Goal: Task Accomplishment & Management: Manage account settings

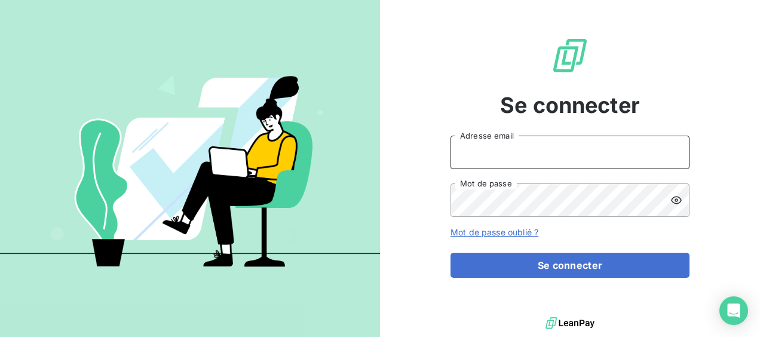
click at [505, 145] on input "Adresse email" at bounding box center [570, 152] width 239 height 33
type input "[EMAIL_ADDRESS][DOMAIN_NAME]"
click at [451, 253] on button "Se connecter" at bounding box center [570, 265] width 239 height 25
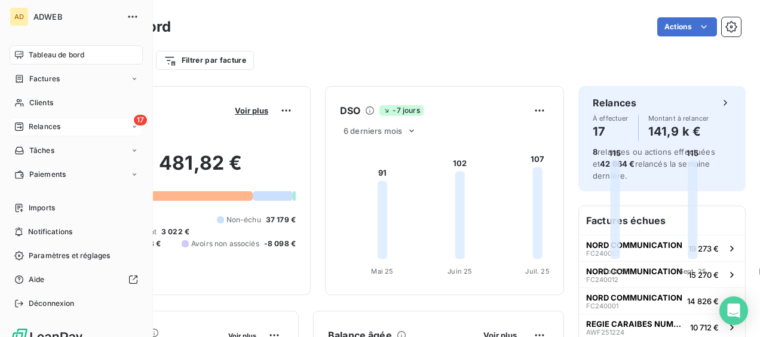
click at [47, 133] on div "17 Relances" at bounding box center [76, 126] width 133 height 19
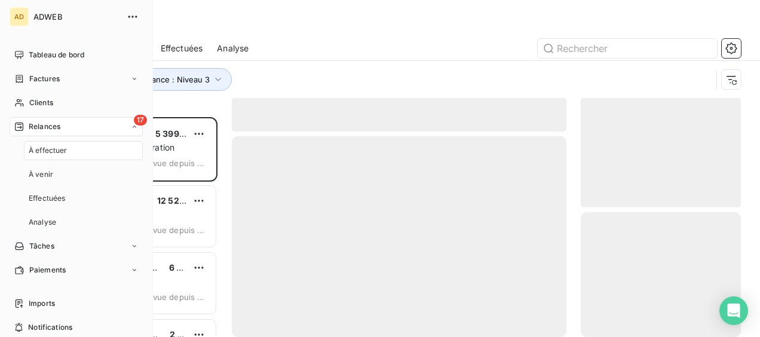
scroll to position [210, 151]
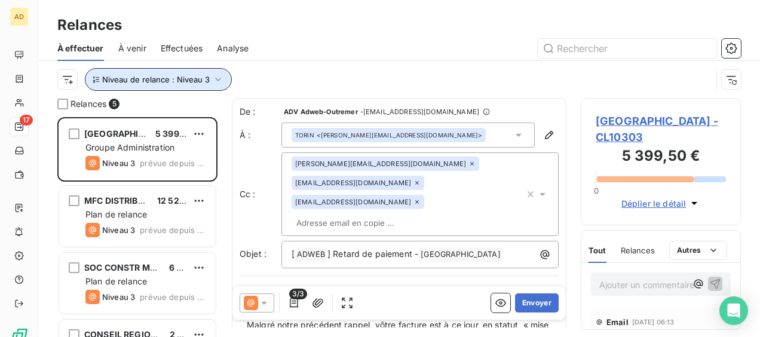
click at [221, 82] on icon "button" at bounding box center [218, 80] width 12 height 12
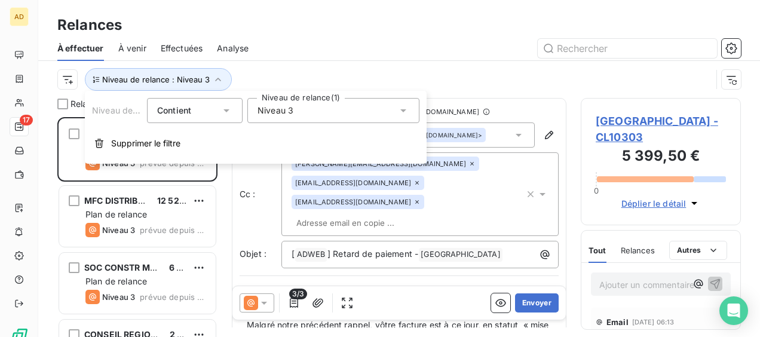
click at [307, 119] on div "Niveau 3" at bounding box center [333, 110] width 172 height 25
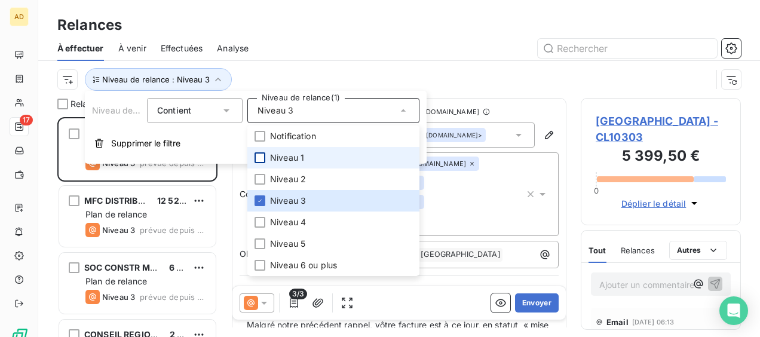
click at [262, 158] on div at bounding box center [260, 157] width 11 height 11
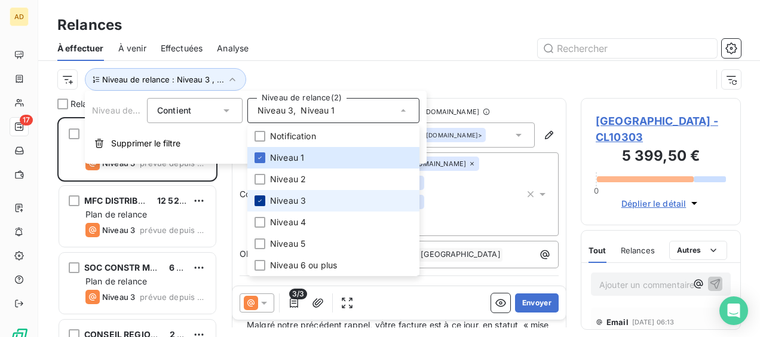
click at [258, 203] on icon at bounding box center [259, 200] width 7 height 7
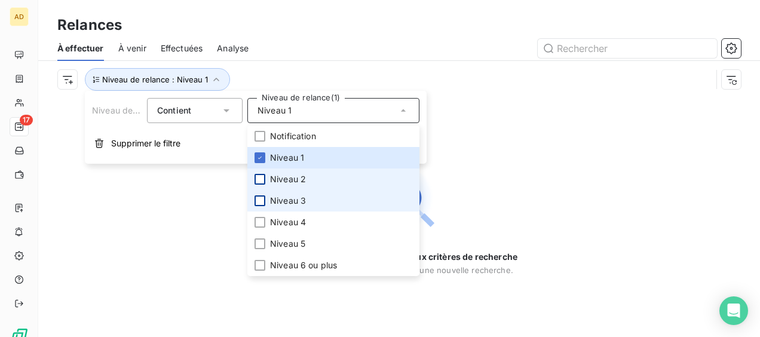
click at [265, 179] on li "Niveau 2" at bounding box center [333, 180] width 172 height 22
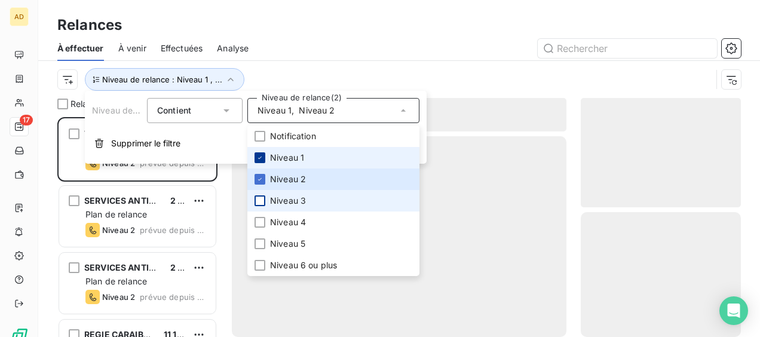
scroll to position [210, 151]
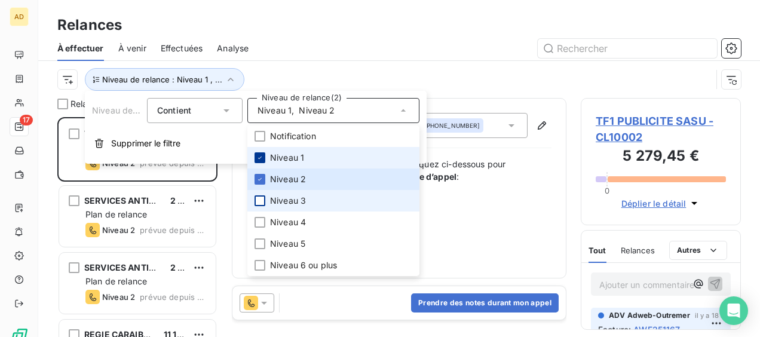
click at [264, 158] on div at bounding box center [260, 157] width 11 height 11
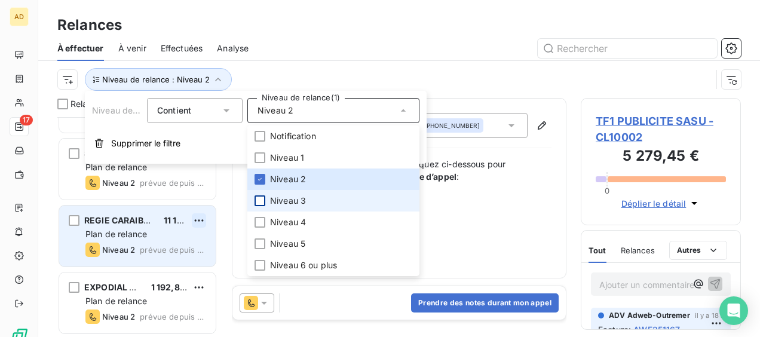
scroll to position [0, 0]
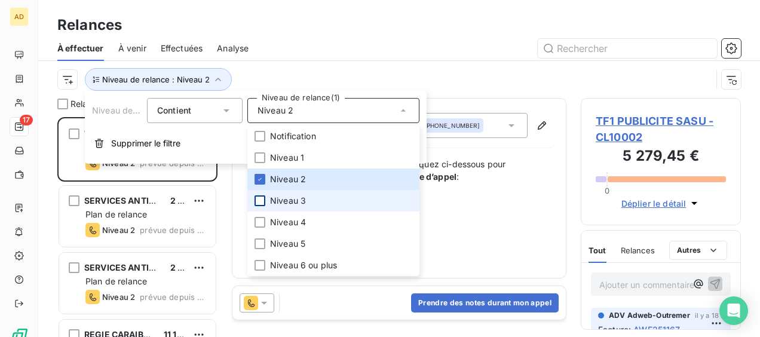
click at [312, 46] on div at bounding box center [502, 48] width 478 height 19
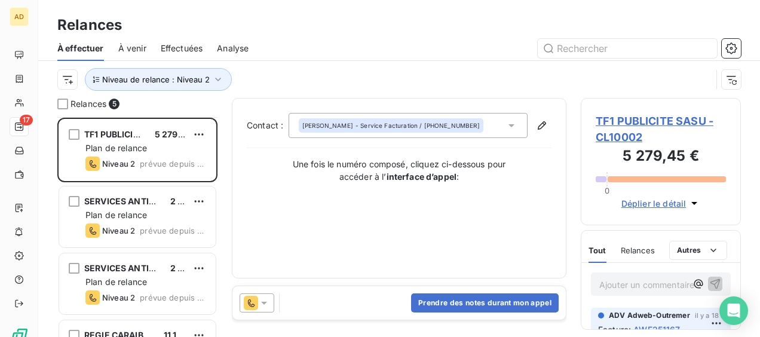
scroll to position [115, 0]
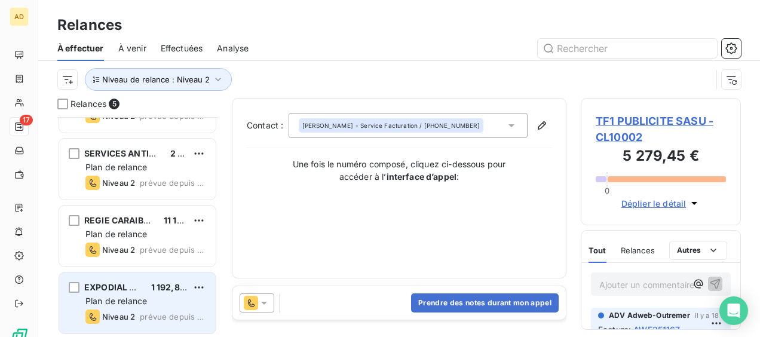
click at [135, 308] on div "EXPODIAL SARL 1 192,85 € Plan de relance Niveau 2 prévue depuis [DATE]" at bounding box center [137, 303] width 157 height 61
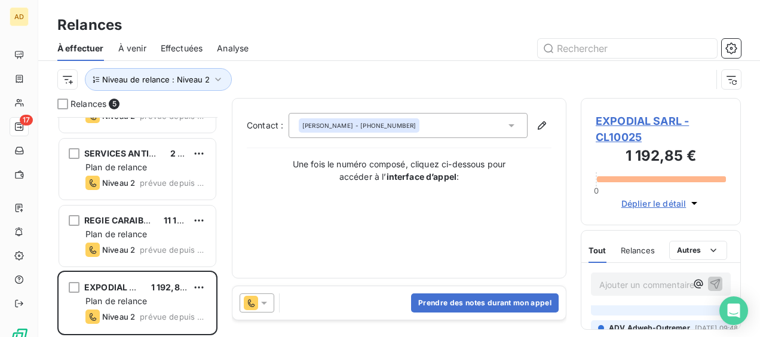
scroll to position [53, 0]
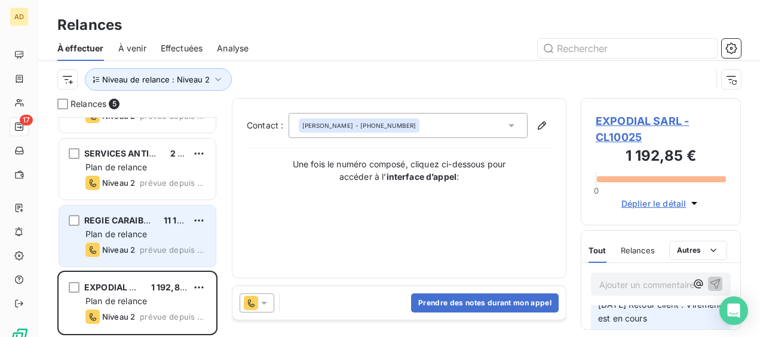
click at [124, 230] on span "Plan de relance" at bounding box center [116, 234] width 62 height 10
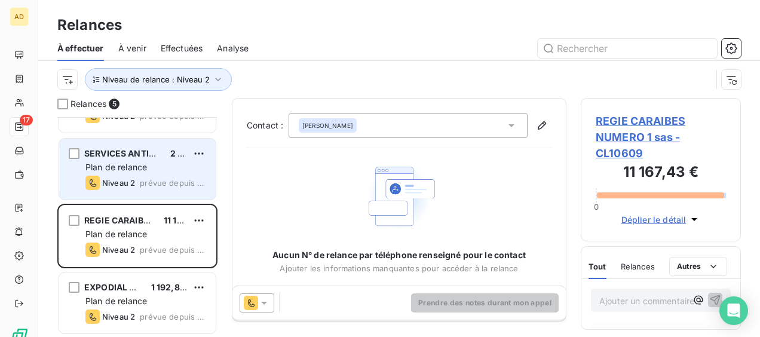
click at [150, 183] on span "prévue depuis 9 jours" at bounding box center [173, 183] width 66 height 10
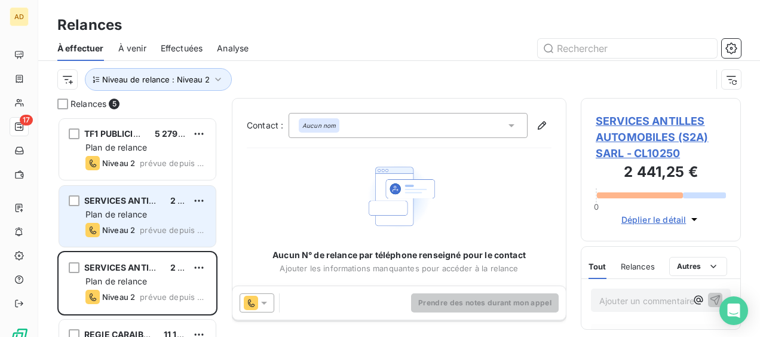
click at [150, 204] on span "SERVICES ANTILLES AUTOMOBILES (S2A) SARL" at bounding box center [183, 200] width 198 height 10
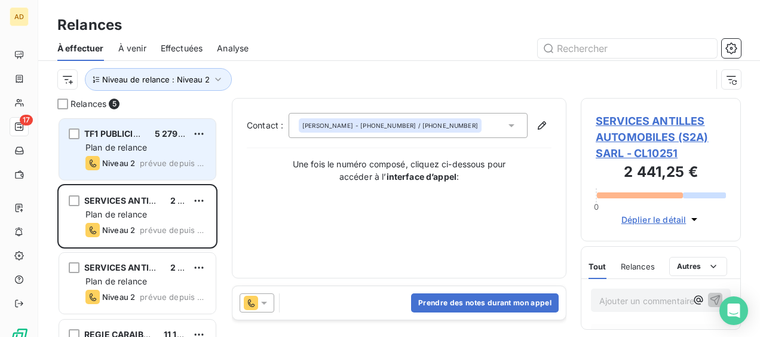
click at [164, 153] on div "TF1 PUBLICITE SASU 5 279,45 € Plan de relance Niveau 2 prévue depuis 49 jours" at bounding box center [137, 149] width 157 height 61
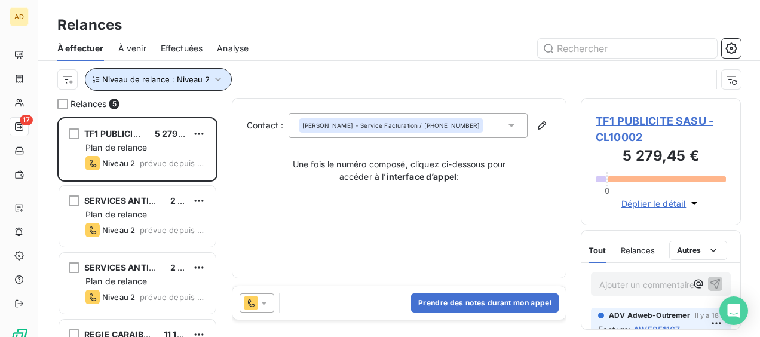
click at [174, 83] on span "Niveau de relance : Niveau 2" at bounding box center [156, 80] width 108 height 10
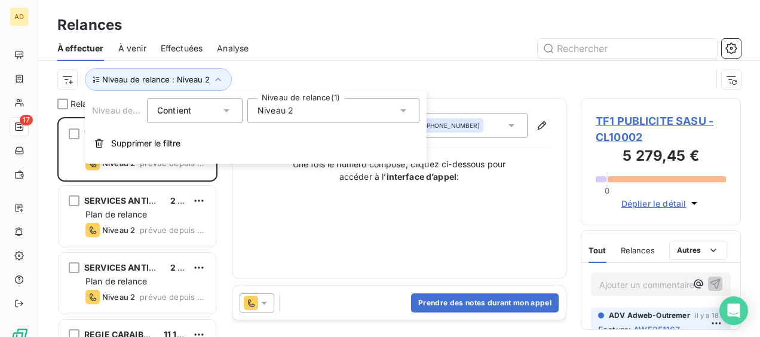
click at [305, 117] on div "Niveau 2" at bounding box center [333, 110] width 172 height 25
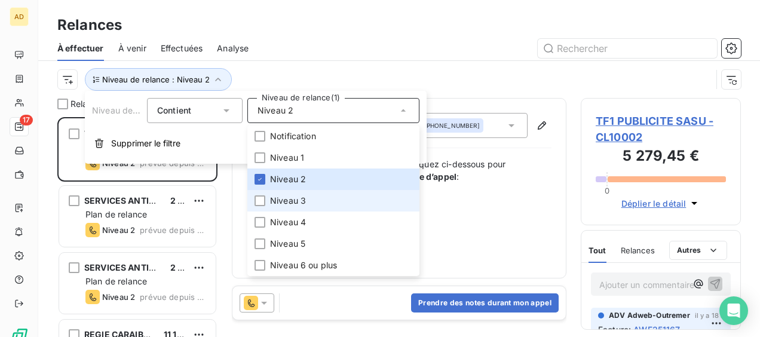
click at [271, 201] on span "Niveau 3" at bounding box center [288, 201] width 36 height 12
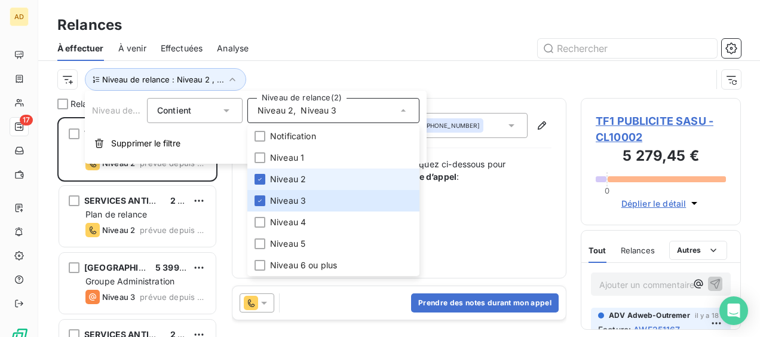
scroll to position [210, 151]
click at [273, 176] on span "Niveau 2" at bounding box center [288, 179] width 36 height 12
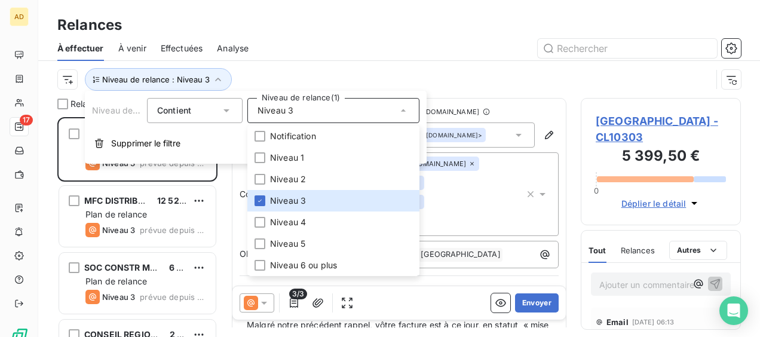
click at [459, 19] on div "Relances" at bounding box center [399, 25] width 722 height 22
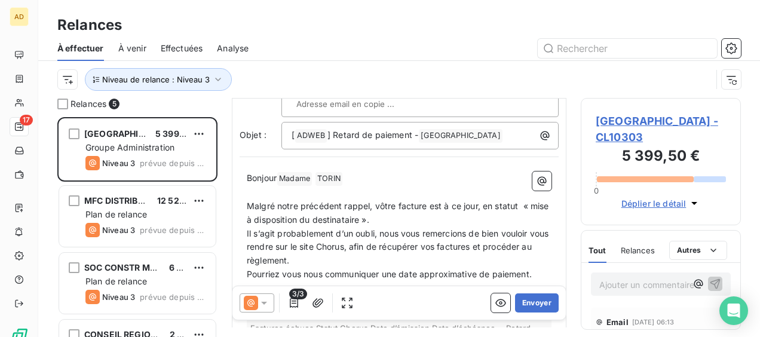
scroll to position [120, 0]
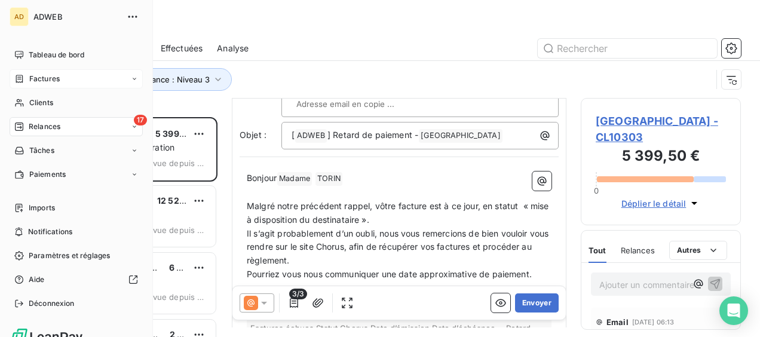
click at [48, 79] on span "Factures" at bounding box center [44, 79] width 30 height 11
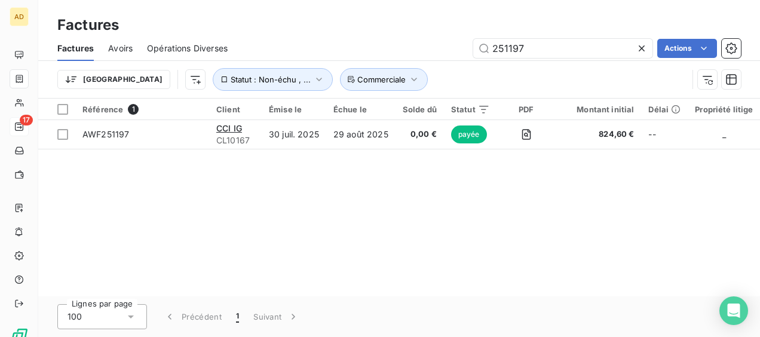
drag, startPoint x: 615, startPoint y: 42, endPoint x: 441, endPoint y: 45, distance: 173.4
click at [441, 45] on div "251197 Actions" at bounding box center [491, 48] width 499 height 19
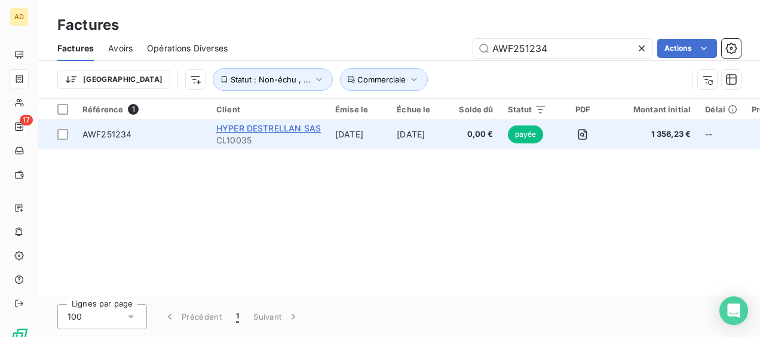
type input "AWF251234"
click at [265, 132] on span "HYPER DESTRELLAN SAS" at bounding box center [268, 128] width 105 height 10
